Goal: Task Accomplishment & Management: Manage account settings

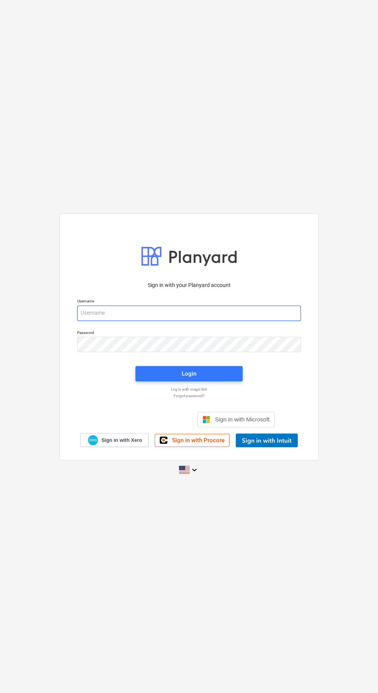
click at [225, 321] on input "email" at bounding box center [189, 313] width 224 height 15
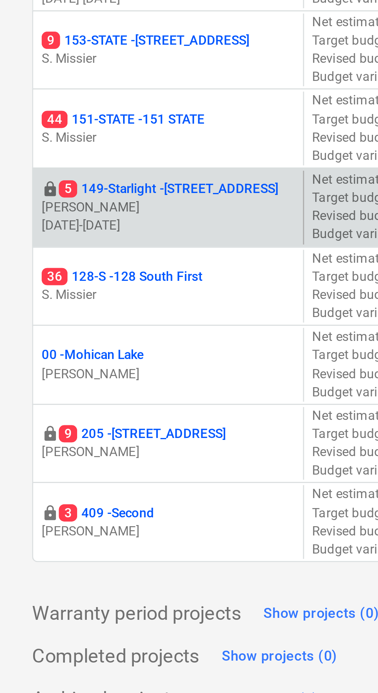
click at [67, 215] on p "5 149-Starlight - [STREET_ADDRESS]" at bounding box center [60, 218] width 79 height 7
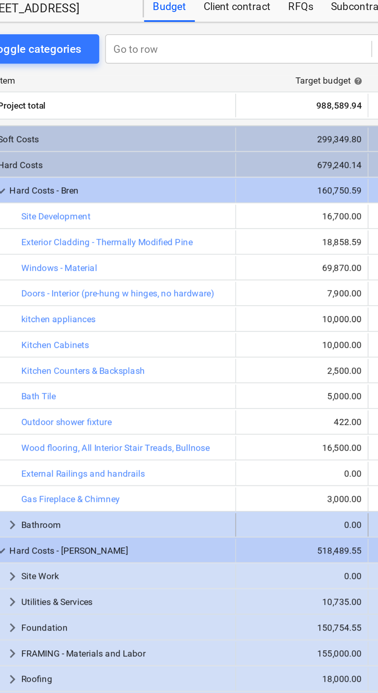
click at [31, 297] on span "keyboard_arrow_right" at bounding box center [31, 298] width 9 height 9
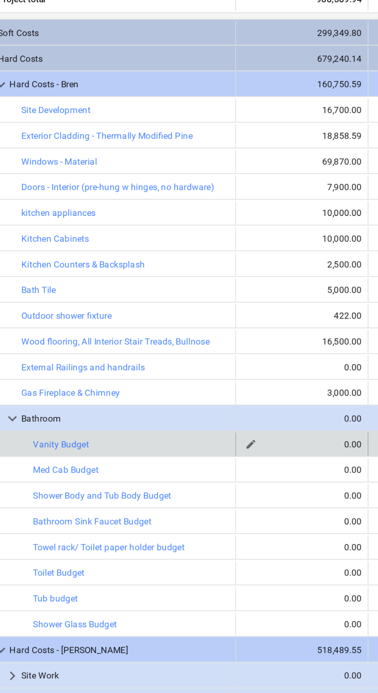
click at [201, 313] on div "0.00" at bounding box center [183, 312] width 63 height 5
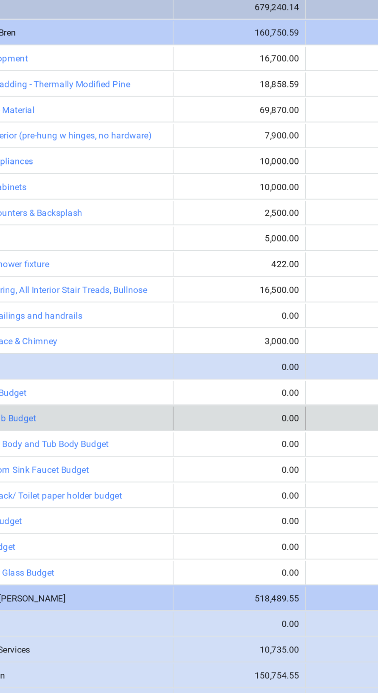
click at [201, 321] on div "edit 0.00" at bounding box center [183, 326] width 63 height 12
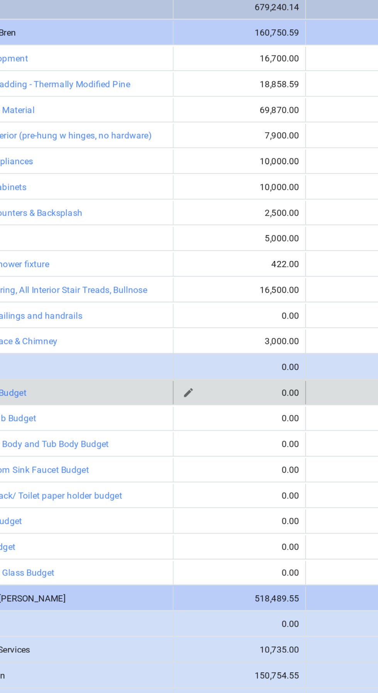
click at [201, 311] on div "0.00" at bounding box center [183, 312] width 63 height 5
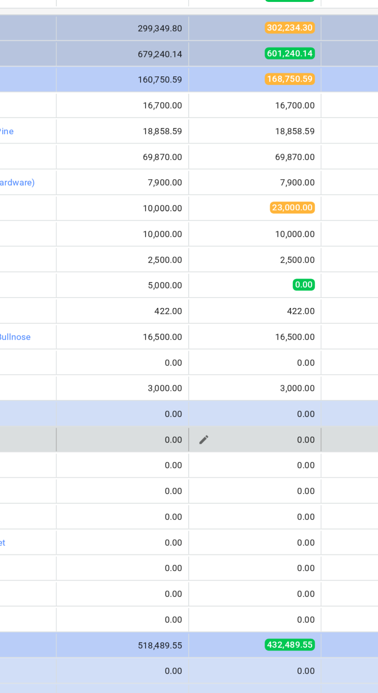
click at [248, 313] on div "0.00" at bounding box center [253, 312] width 63 height 5
click at [229, 313] on span "edit" at bounding box center [226, 312] width 6 height 6
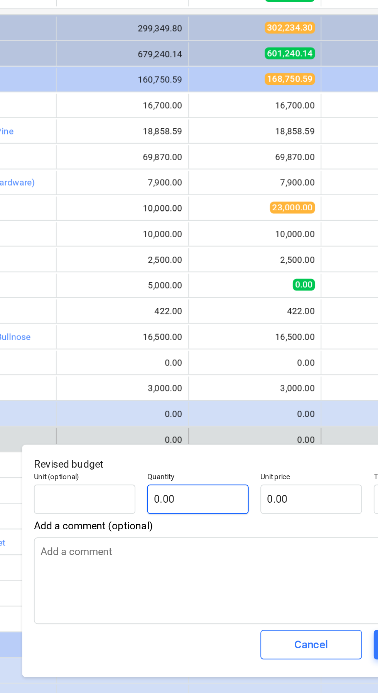
click at [232, 345] on input "0.00" at bounding box center [223, 343] width 53 height 15
type textarea "x"
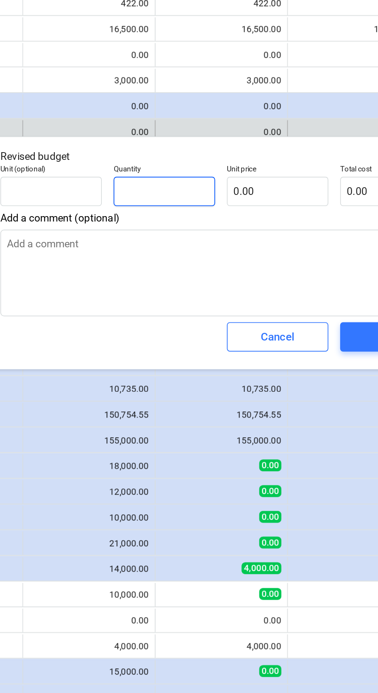
type input "4"
type textarea "x"
type input "46"
type textarea "x"
type input "460"
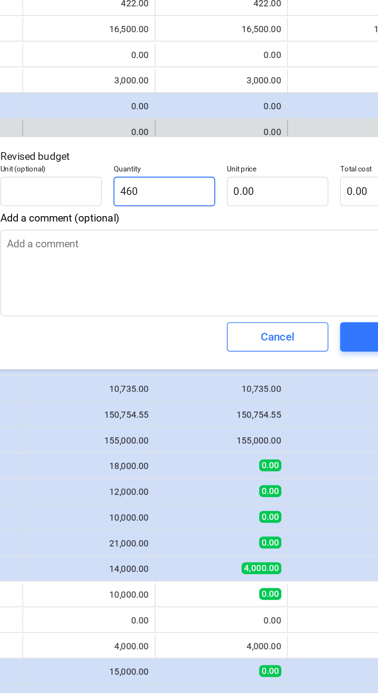
type textarea "x"
type input "4600"
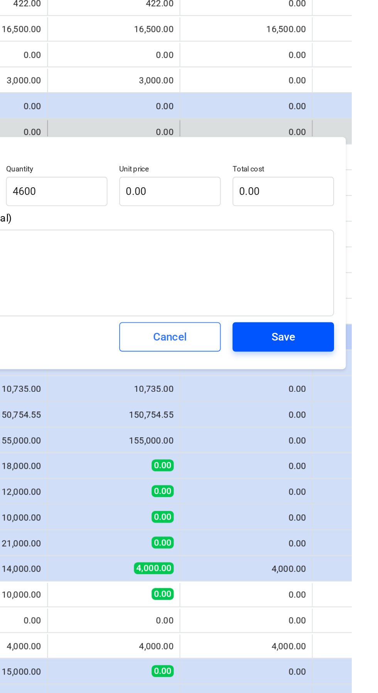
click at [347, 421] on div "Save" at bounding box center [342, 420] width 12 height 10
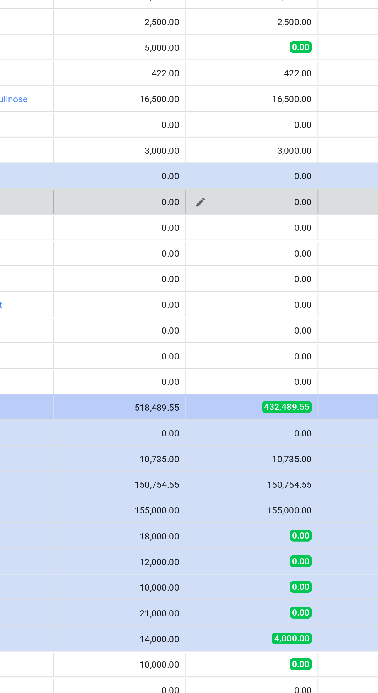
click at [278, 311] on div "0.00" at bounding box center [253, 312] width 63 height 5
click at [227, 313] on span "edit" at bounding box center [226, 312] width 6 height 6
type textarea "x"
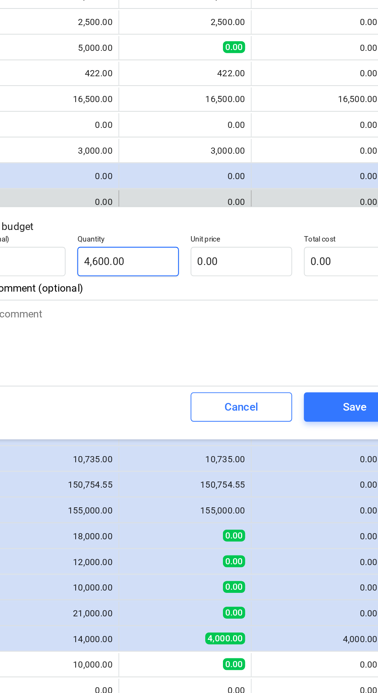
type input "4600"
type textarea "x"
type input "1"
type textarea "x"
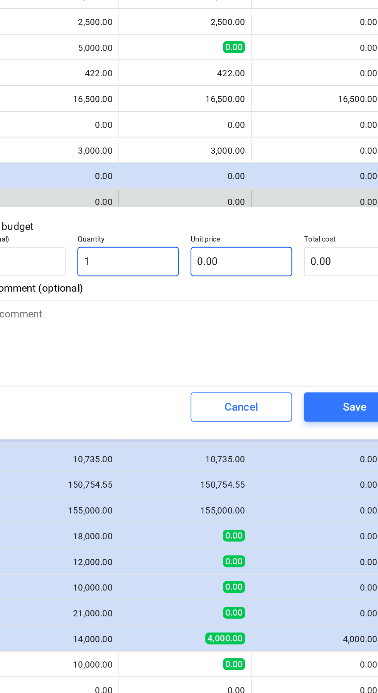
type input "1"
click at [284, 342] on input "0.00" at bounding box center [282, 343] width 53 height 15
type textarea "x"
type input "1.00"
type input "4"
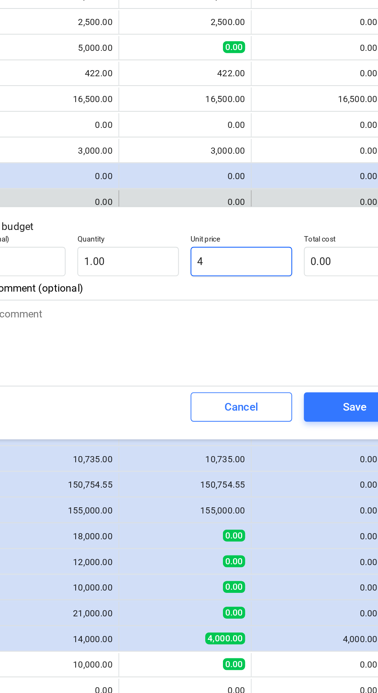
type textarea "x"
type input "4.00"
type input "46"
type textarea "x"
type input "46.00"
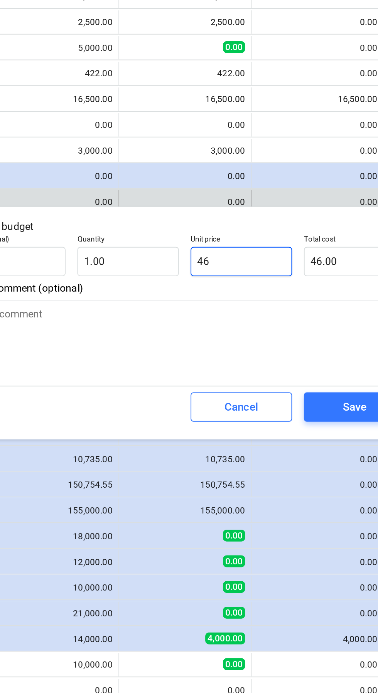
type input "460"
type textarea "x"
type input "460.00"
type input "4600"
type textarea "x"
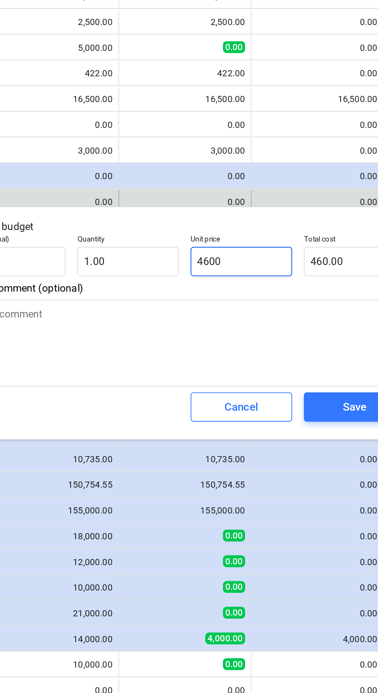
type input "4,600.00"
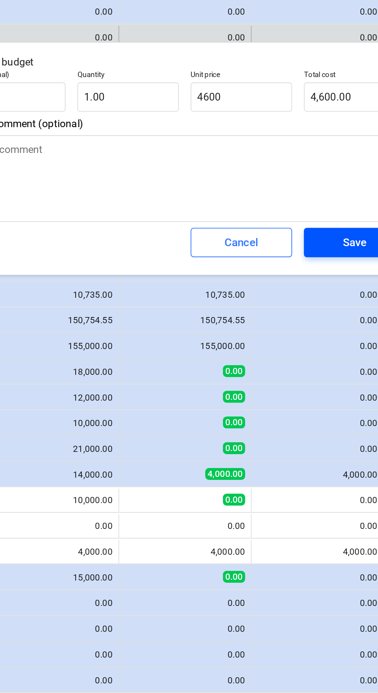
click at [341, 420] on div "Save" at bounding box center [342, 420] width 12 height 10
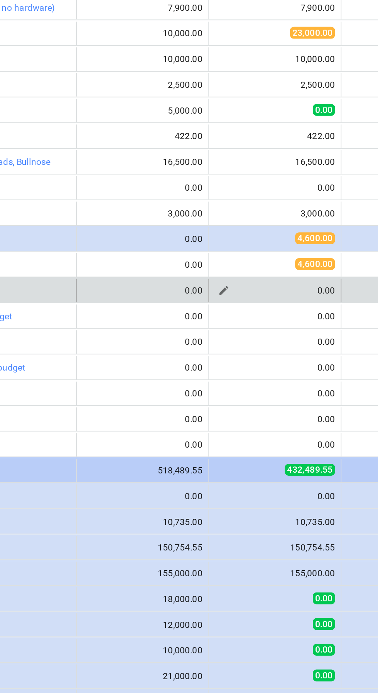
click at [275, 326] on div "0.00" at bounding box center [253, 325] width 63 height 5
click at [227, 325] on span "edit" at bounding box center [226, 326] width 6 height 6
type textarea "x"
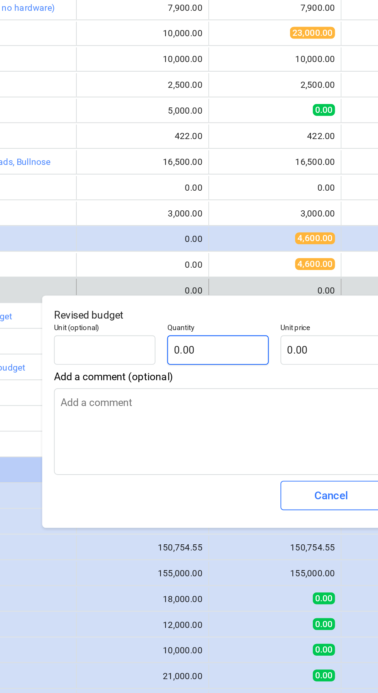
click at [228, 355] on input "0.00" at bounding box center [223, 357] width 53 height 15
type textarea "x"
type input "5"
type textarea "x"
type input "5"
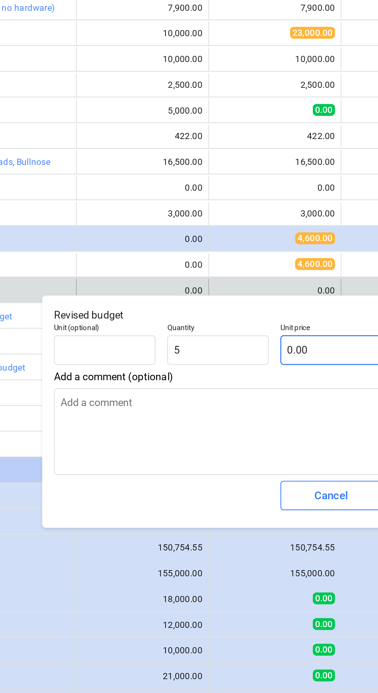
click at [281, 357] on input "0.00" at bounding box center [282, 357] width 53 height 15
type textarea "x"
type input "5.00"
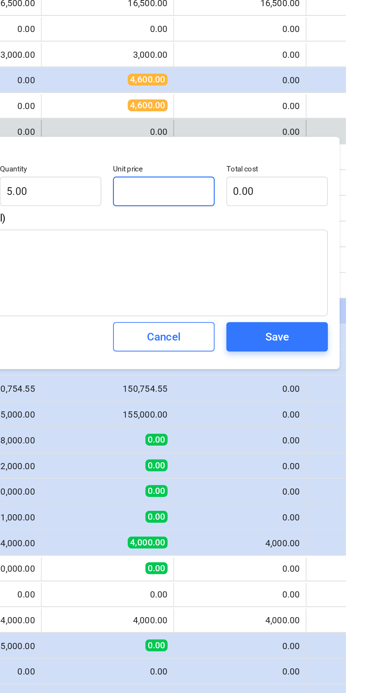
type input "5"
type textarea "x"
type input "25.00"
type input "50"
type textarea "x"
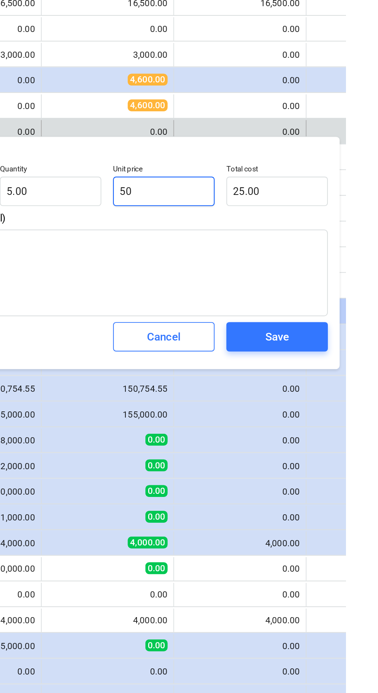
type input "250.00"
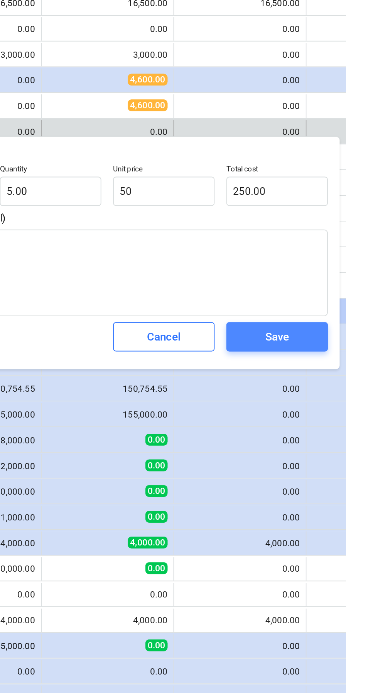
click at [348, 432] on div "Save" at bounding box center [342, 434] width 12 height 10
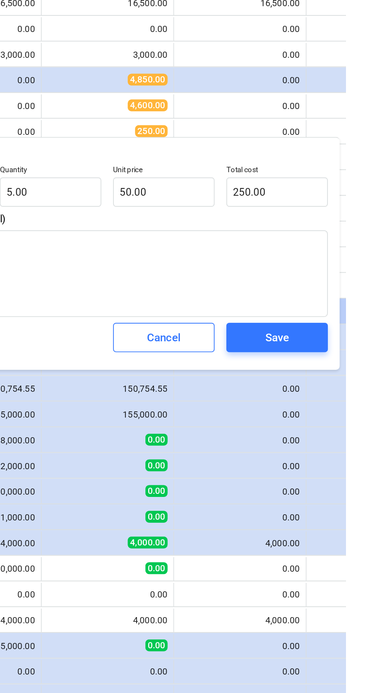
type textarea "x"
